Goal: Information Seeking & Learning: Find specific fact

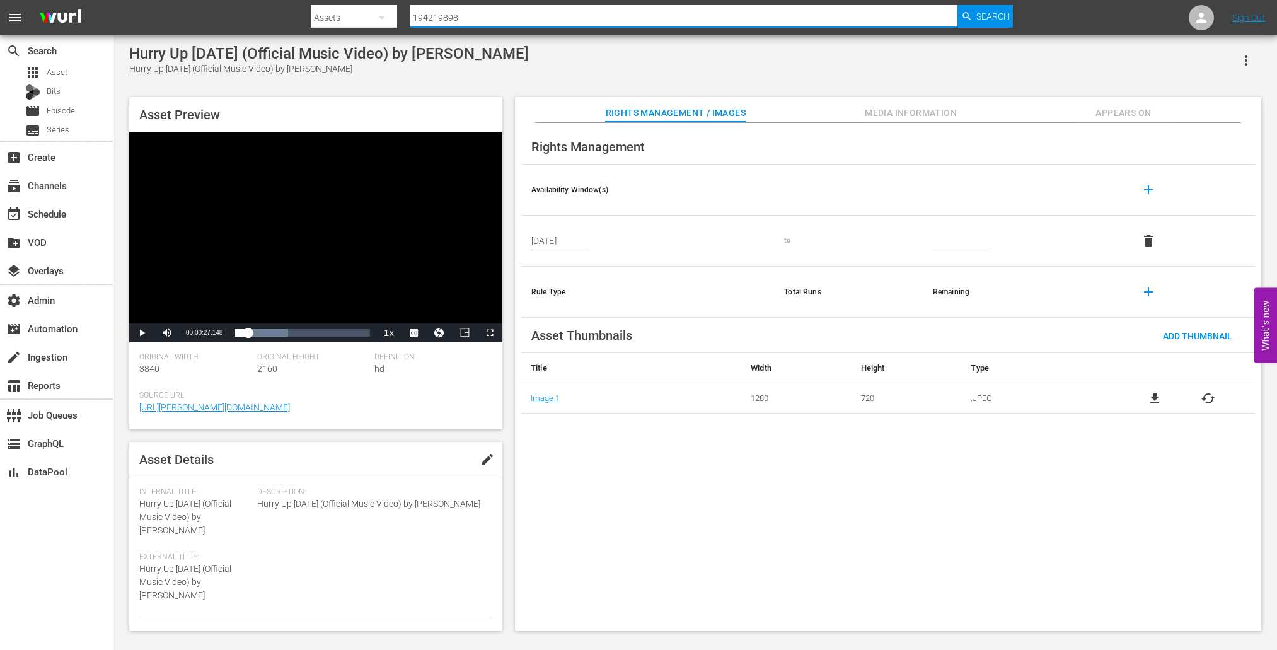
click at [501, 25] on input "194219898" at bounding box center [684, 18] width 548 height 30
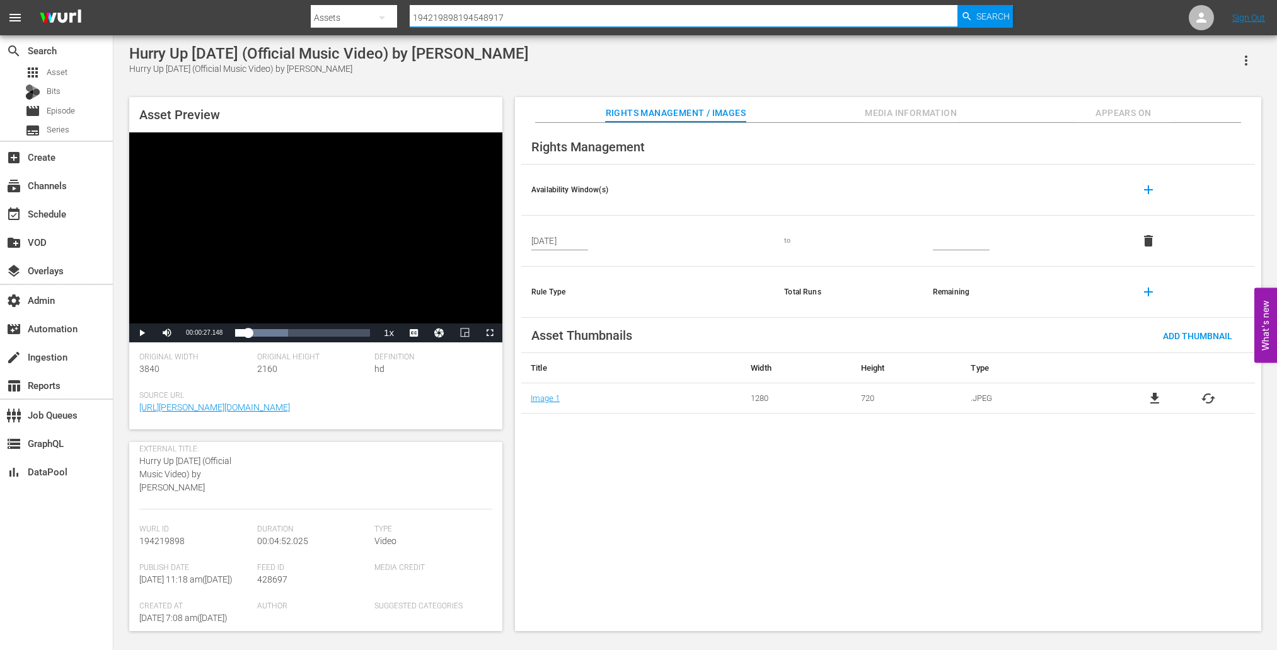
type input "194548917"
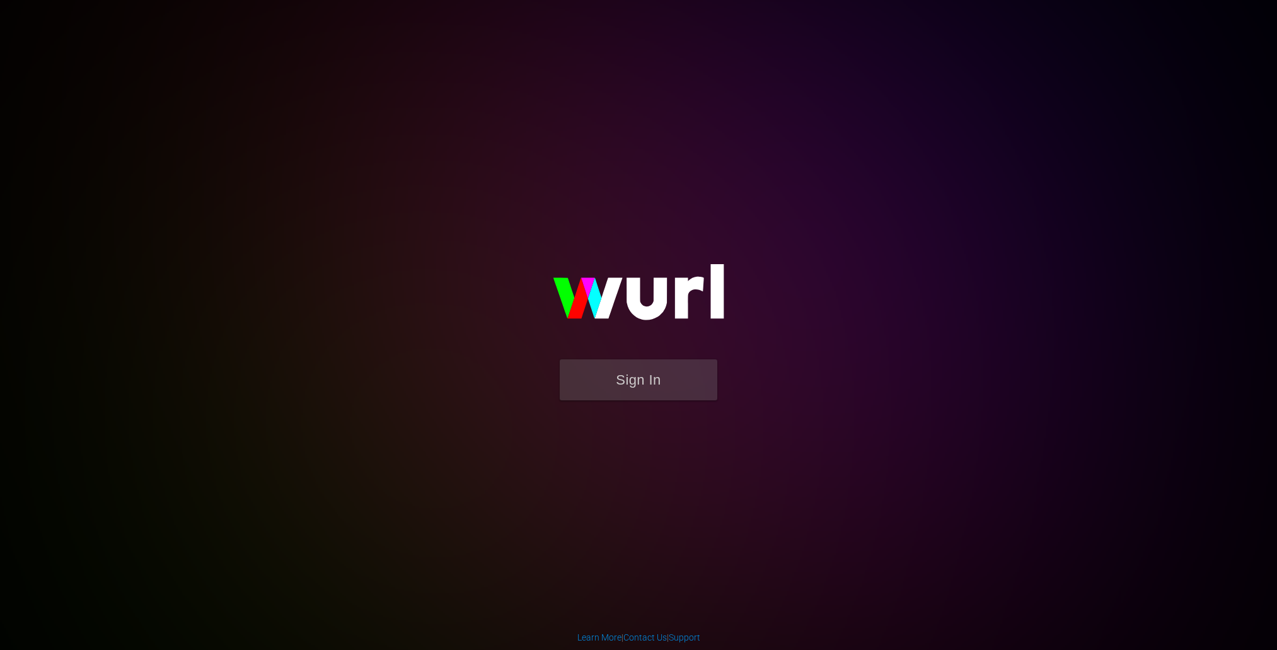
click at [586, 382] on button "Sign In" at bounding box center [639, 379] width 158 height 41
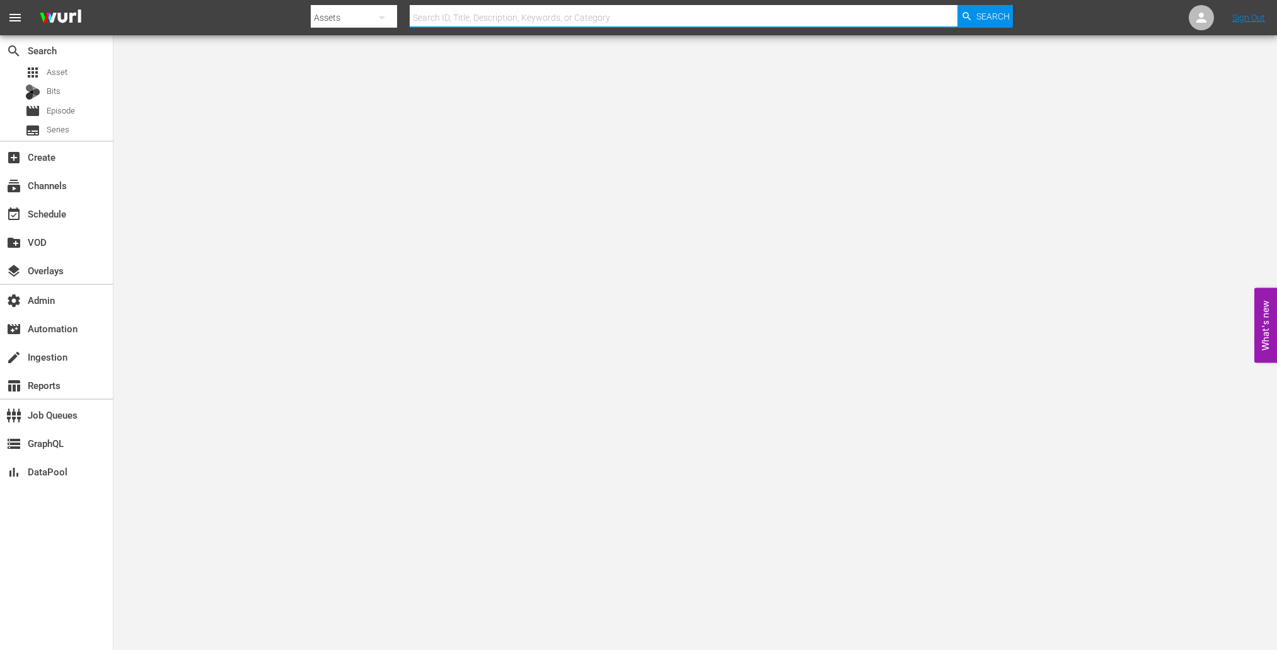
click at [495, 16] on input "text" at bounding box center [684, 18] width 548 height 30
paste input "194548917"
type input "194548917"
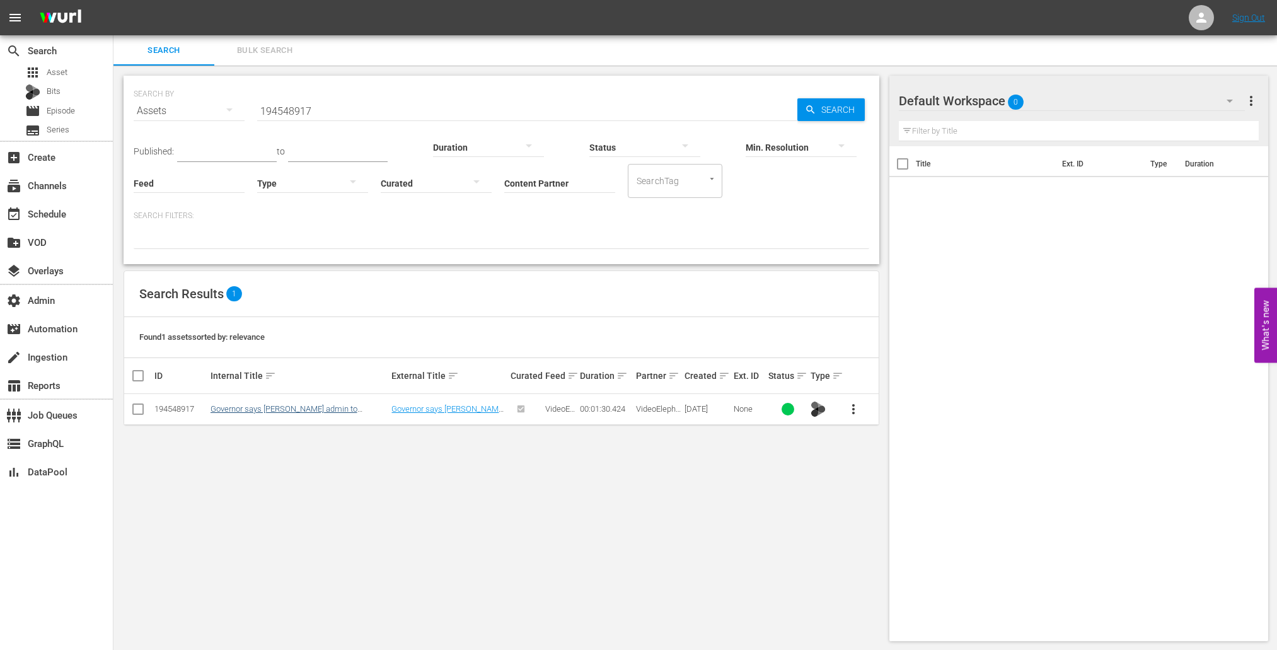
click at [288, 406] on link "Governor says Trump admin to federalize 300 members of Illinois National Guard" at bounding box center [295, 418] width 171 height 28
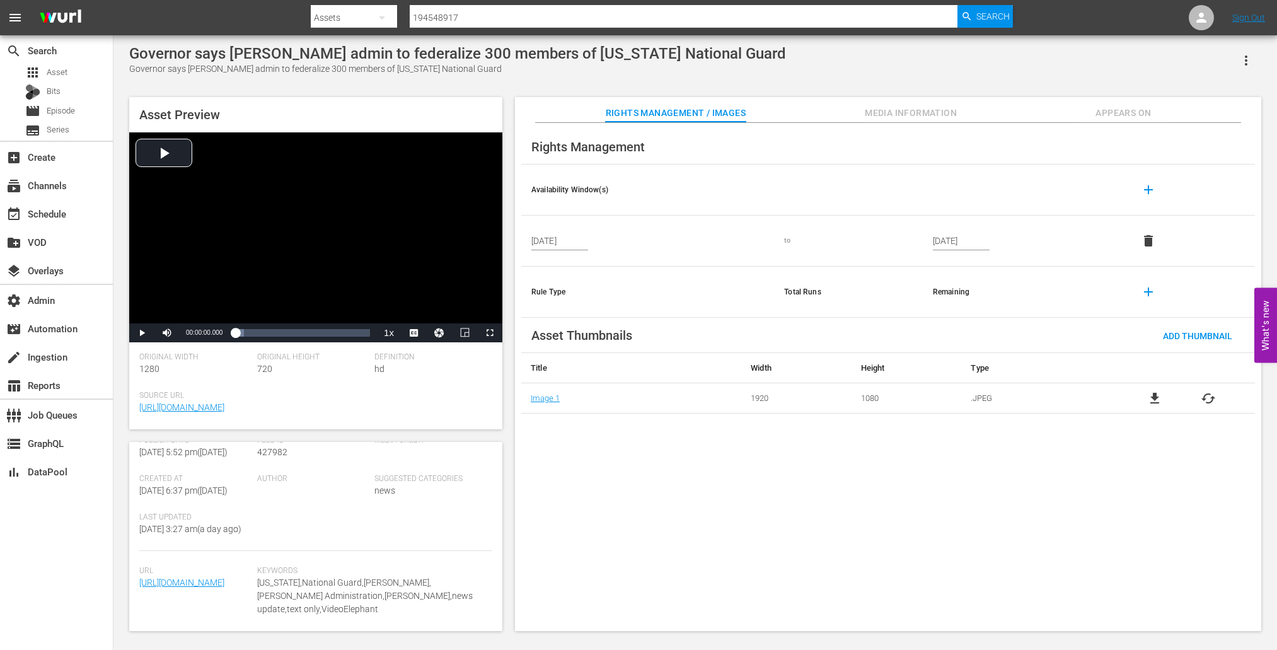
scroll to position [282, 0]
